Goal: Communication & Community: Participate in discussion

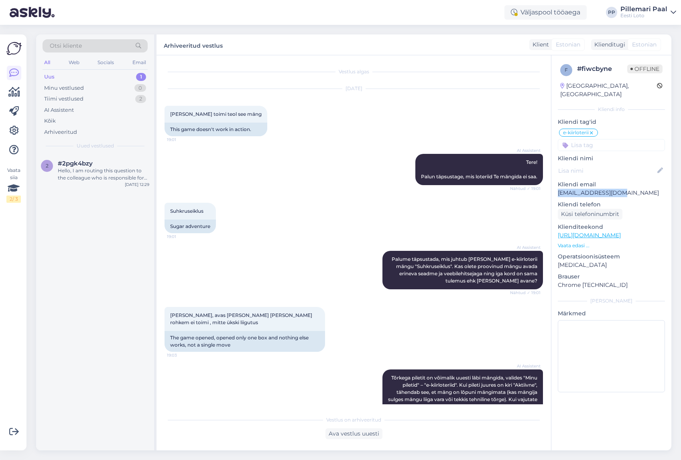
scroll to position [795, 0]
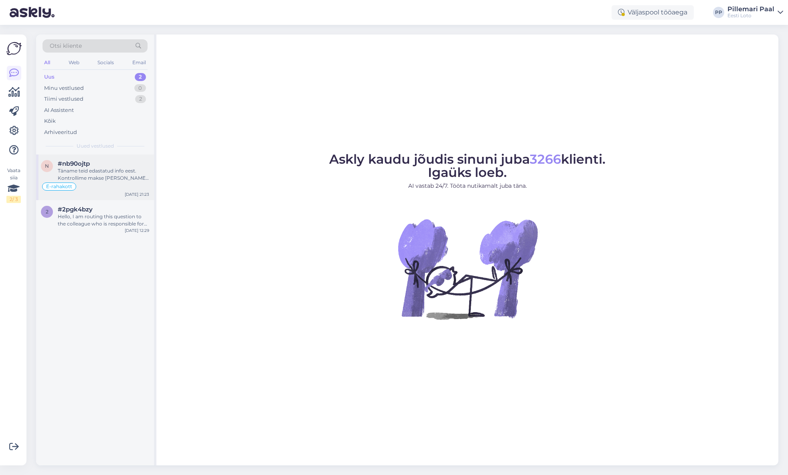
click at [109, 178] on div "Täname teid edastatud info eest. Kontrollime makse üle ja suuname selle Teie e-…" at bounding box center [103, 174] width 91 height 14
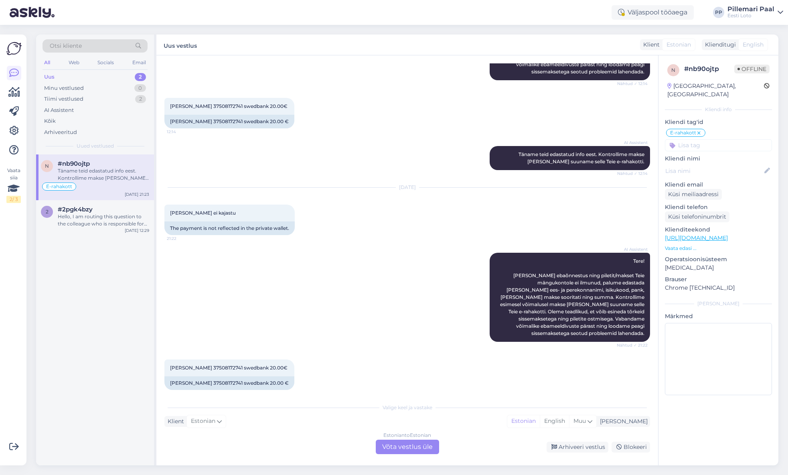
scroll to position [1099, 0]
